Goal: Check status: Check status

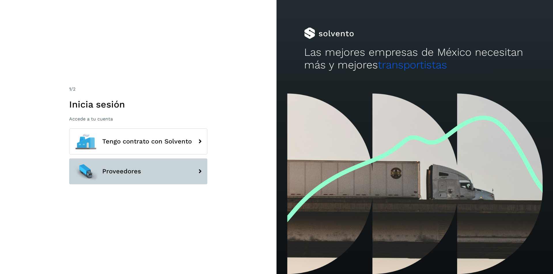
click at [185, 173] on button "Proveedores" at bounding box center [138, 172] width 138 height 26
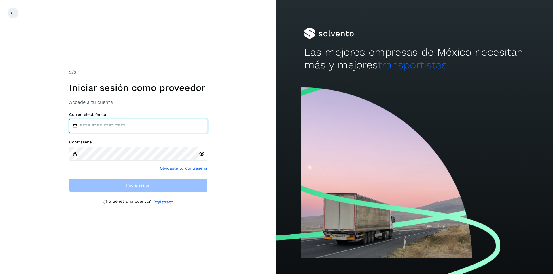
type input "**********"
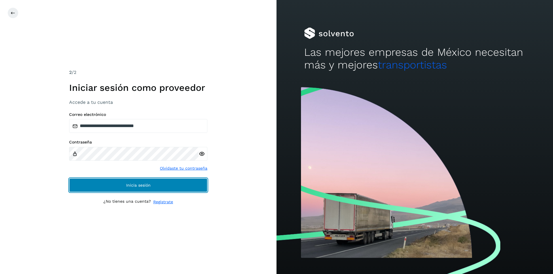
click at [166, 186] on button "Inicia sesión" at bounding box center [138, 185] width 138 height 14
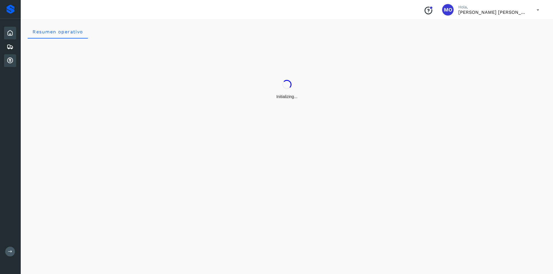
click at [11, 61] on icon at bounding box center [10, 60] width 7 height 7
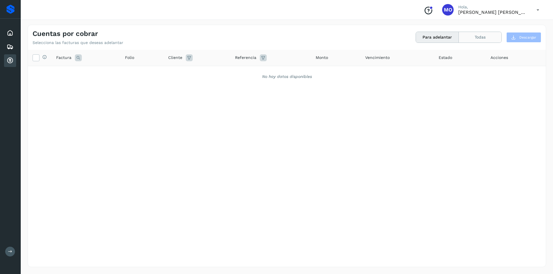
click at [469, 38] on button "Todas" at bounding box center [480, 37] width 43 height 11
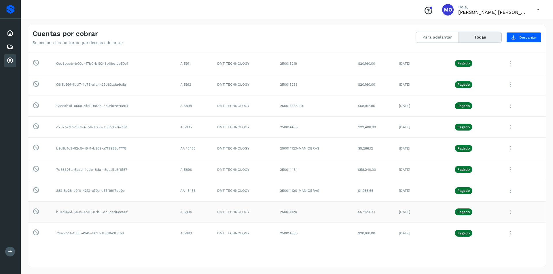
scroll to position [432, 0]
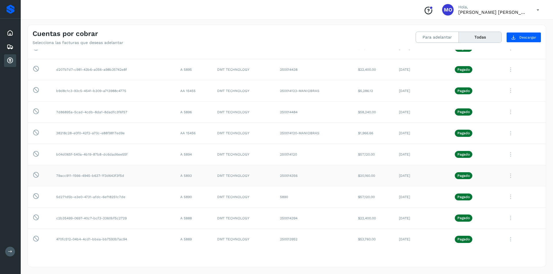
click at [505, 176] on icon at bounding box center [511, 176] width 12 height 12
click at [485, 222] on button "CEP" at bounding box center [506, 223] width 69 height 11
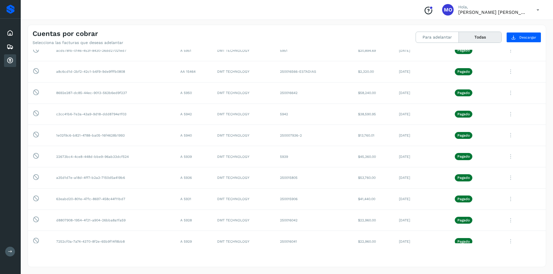
scroll to position [63, 0]
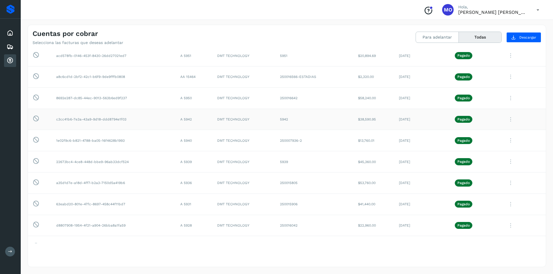
click at [506, 119] on icon at bounding box center [511, 120] width 12 height 12
click at [488, 169] on button "CEP" at bounding box center [506, 167] width 69 height 11
click at [506, 120] on icon at bounding box center [511, 120] width 12 height 12
click at [513, 168] on button "CEP" at bounding box center [506, 167] width 69 height 11
click at [506, 141] on icon at bounding box center [511, 141] width 12 height 12
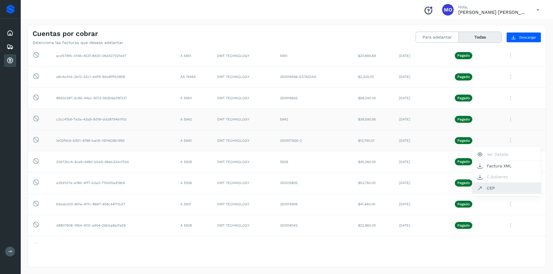
click at [493, 187] on button "CEP" at bounding box center [506, 188] width 69 height 11
click at [508, 162] on icon at bounding box center [511, 162] width 12 height 12
click at [495, 210] on button "CEP" at bounding box center [506, 209] width 69 height 11
click at [507, 185] on icon at bounding box center [511, 183] width 12 height 12
click at [494, 232] on button "CEP" at bounding box center [506, 230] width 69 height 11
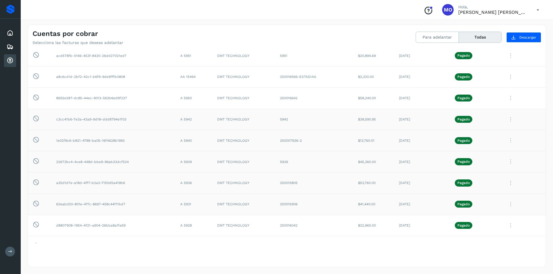
click at [508, 203] on icon at bounding box center [511, 205] width 12 height 12
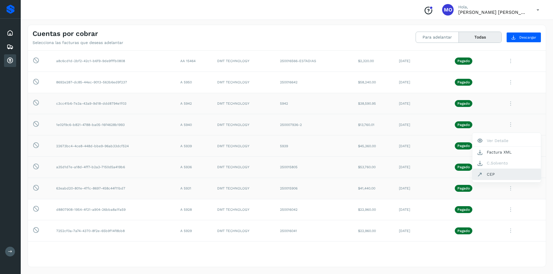
click at [496, 178] on button "CEP" at bounding box center [506, 174] width 69 height 11
click at [506, 211] on icon at bounding box center [511, 210] width 12 height 12
click at [496, 175] on button "CEP" at bounding box center [506, 174] width 69 height 11
click at [507, 209] on icon at bounding box center [511, 210] width 12 height 12
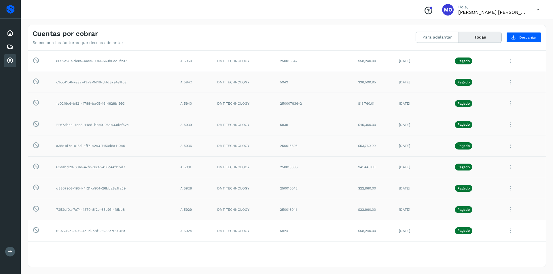
scroll to position [122, 0]
click at [491, 175] on button "CEP" at bounding box center [506, 174] width 69 height 11
click at [506, 211] on icon at bounding box center [511, 210] width 12 height 12
click at [504, 175] on button "CEP" at bounding box center [506, 174] width 69 height 11
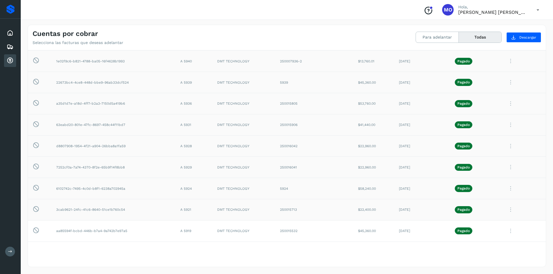
click at [506, 211] on icon at bounding box center [511, 210] width 12 height 12
click at [493, 178] on button "CEP" at bounding box center [506, 174] width 69 height 11
click at [506, 189] on icon at bounding box center [511, 189] width 12 height 12
click at [497, 176] on button "CEP" at bounding box center [506, 174] width 69 height 11
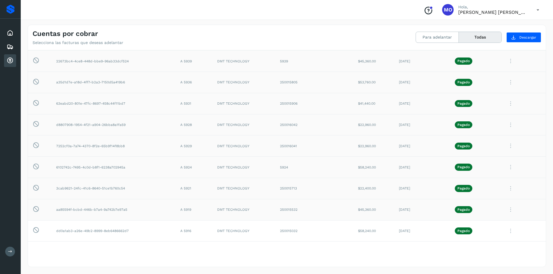
click at [506, 211] on icon at bounding box center [511, 210] width 12 height 12
click at [484, 177] on button "CEP" at bounding box center [506, 174] width 69 height 11
click at [506, 210] on icon at bounding box center [511, 210] width 12 height 12
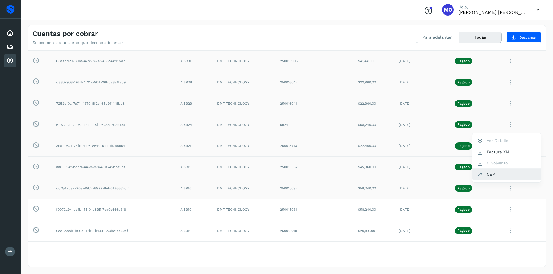
click at [490, 175] on button "CEP" at bounding box center [506, 174] width 69 height 11
click at [507, 210] on icon at bounding box center [511, 210] width 12 height 12
click at [492, 176] on button "CEP" at bounding box center [506, 174] width 69 height 11
click at [505, 211] on icon at bounding box center [511, 210] width 12 height 12
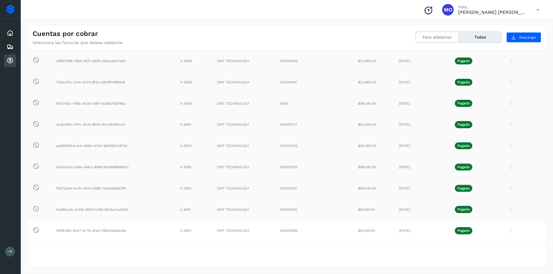
scroll to position [249, 0]
click at [503, 176] on button "CEP" at bounding box center [506, 174] width 69 height 11
click at [507, 210] on icon at bounding box center [511, 210] width 12 height 12
click at [491, 177] on button "CEP" at bounding box center [506, 174] width 69 height 11
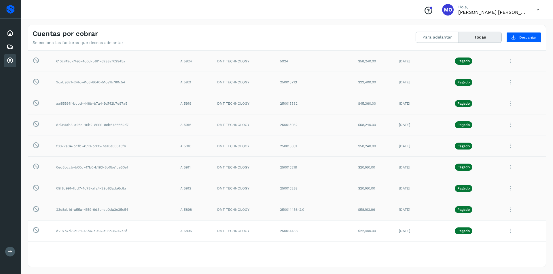
click at [507, 211] on icon at bounding box center [511, 210] width 12 height 12
click at [481, 174] on button "CEP" at bounding box center [506, 174] width 69 height 11
click at [506, 210] on icon at bounding box center [511, 210] width 12 height 12
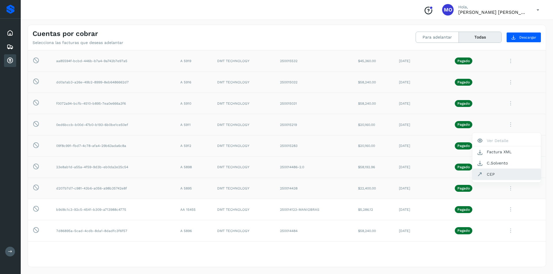
click at [486, 173] on button "CEP" at bounding box center [506, 174] width 69 height 11
click at [507, 210] on icon at bounding box center [511, 210] width 12 height 12
click at [487, 175] on button "CEP" at bounding box center [506, 174] width 69 height 11
click at [507, 212] on icon at bounding box center [511, 210] width 12 height 12
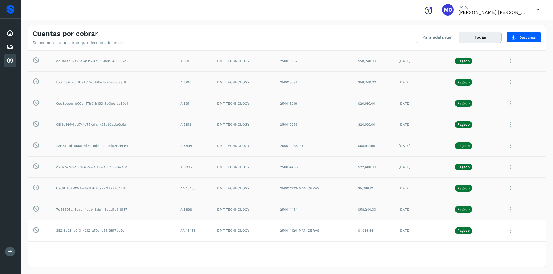
scroll to position [355, 0]
click at [494, 177] on button "CEP" at bounding box center [506, 174] width 69 height 11
click at [507, 211] on icon at bounding box center [511, 210] width 12 height 12
click at [489, 178] on button "CEP" at bounding box center [506, 174] width 69 height 11
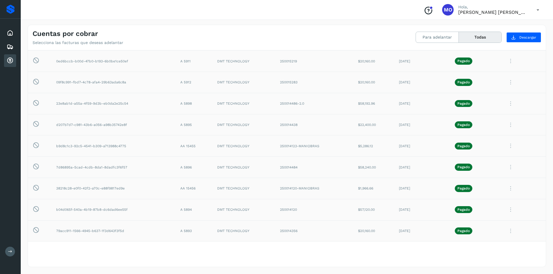
click at [505, 209] on icon at bounding box center [511, 210] width 12 height 12
click at [486, 173] on button "CEP" at bounding box center [506, 174] width 69 height 11
click at [506, 229] on icon at bounding box center [511, 231] width 12 height 12
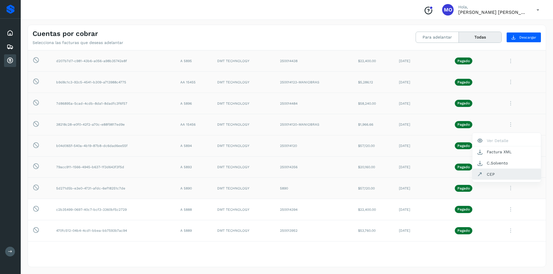
click at [481, 176] on button "CEP" at bounding box center [506, 174] width 69 height 11
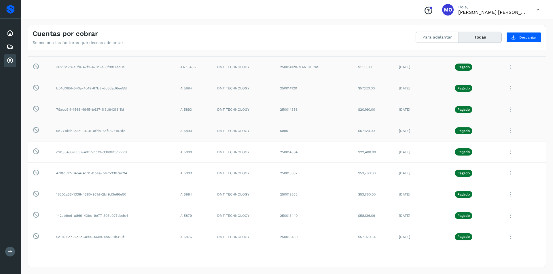
click at [507, 110] on icon at bounding box center [511, 110] width 12 height 12
click at [495, 160] on button "CEP" at bounding box center [506, 157] width 69 height 11
click at [506, 133] on icon at bounding box center [511, 131] width 12 height 12
click at [491, 177] on button "CEP" at bounding box center [506, 178] width 69 height 11
click at [506, 153] on icon at bounding box center [511, 152] width 12 height 12
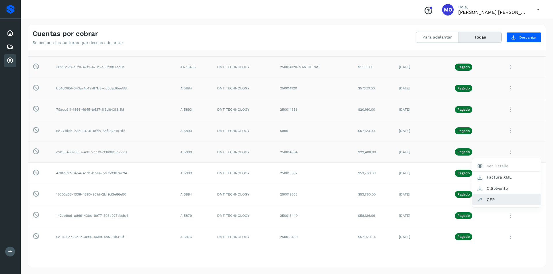
click at [486, 198] on button "CEP" at bounding box center [506, 199] width 69 height 11
click at [506, 173] on icon at bounding box center [511, 174] width 12 height 12
click at [498, 222] on button "CEP" at bounding box center [506, 221] width 69 height 11
click at [508, 194] on icon at bounding box center [511, 195] width 12 height 12
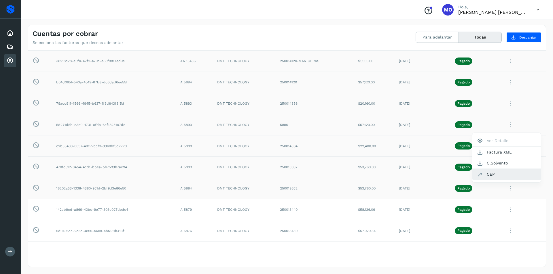
click at [493, 176] on button "CEP" at bounding box center [506, 174] width 69 height 11
